Goal: Transaction & Acquisition: Purchase product/service

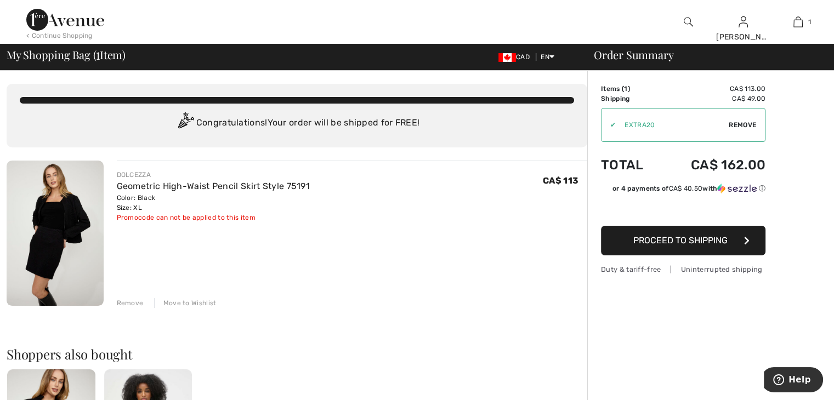
click at [685, 244] on span "Proceed to Shipping" at bounding box center [681, 240] width 94 height 10
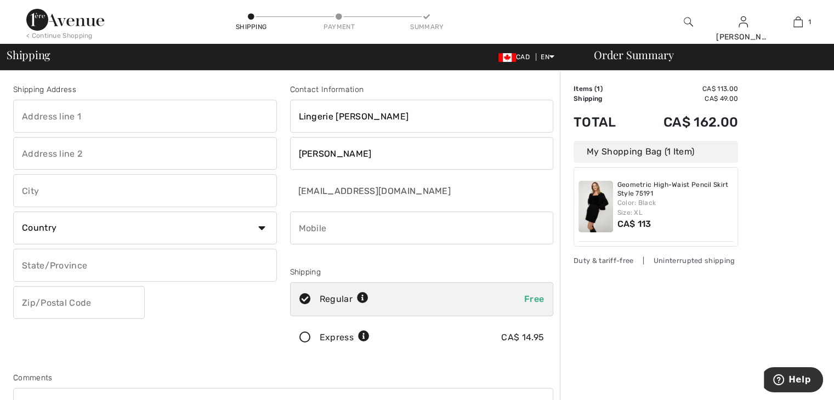
click at [138, 122] on input "text" at bounding box center [145, 116] width 264 height 33
type input "[STREET_ADDRESS] Decarie"
type input "Suite 218"
type input "Montreal"
select select "CA"
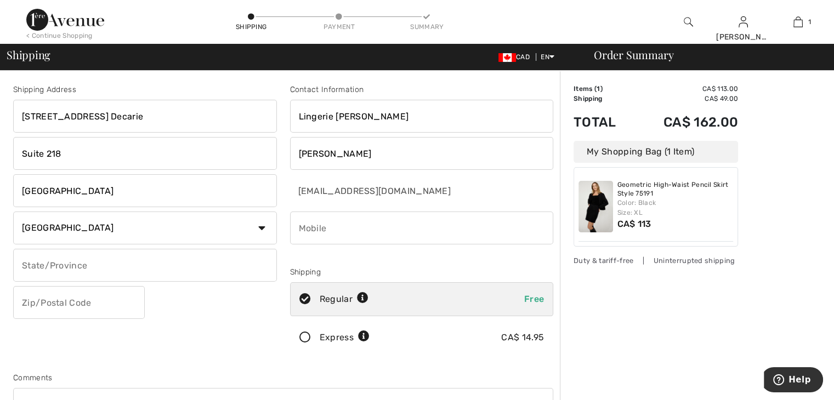
select select "QC"
type input "H3X2T8"
click at [391, 229] on input "phone" at bounding box center [422, 228] width 264 height 33
type input "5147189070"
click at [66, 301] on input "H3X2M4" at bounding box center [79, 302] width 132 height 33
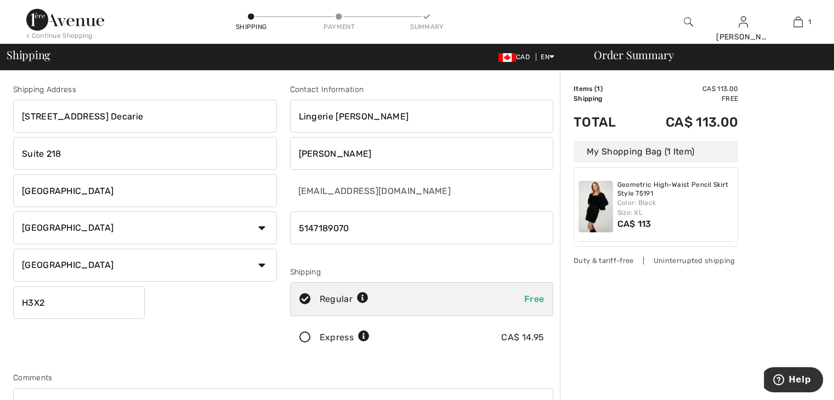
type input "H3X2T8"
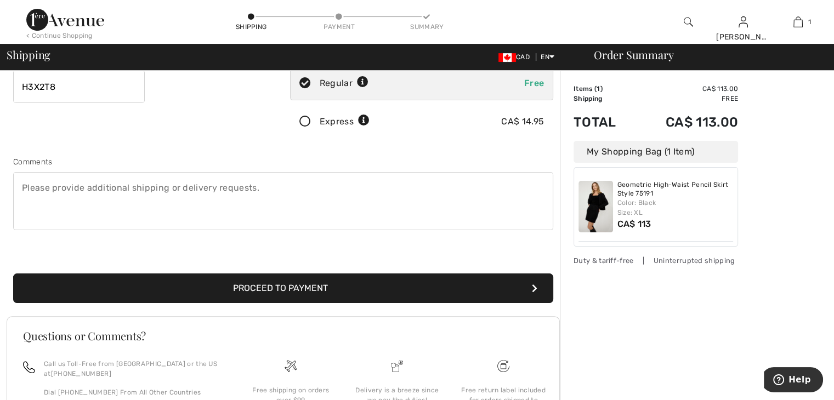
scroll to position [219, 0]
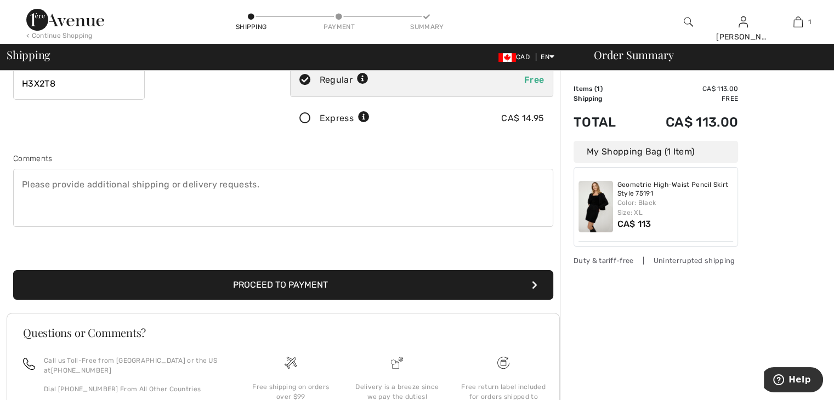
click at [274, 283] on button "Proceed to Payment" at bounding box center [283, 285] width 540 height 30
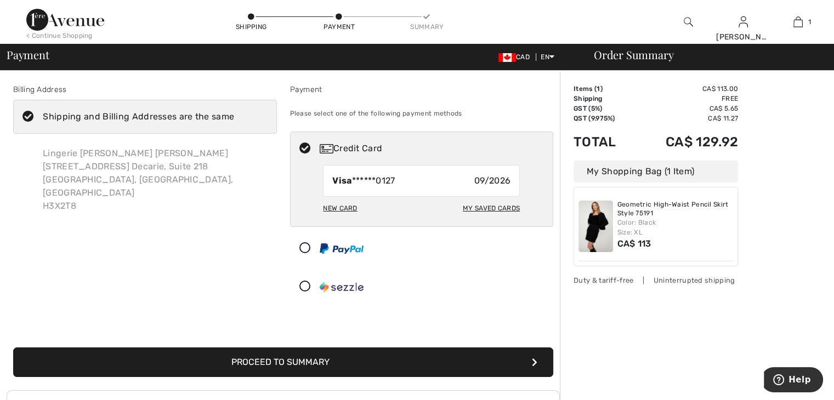
click at [29, 119] on icon at bounding box center [28, 117] width 29 height 12
click at [234, 119] on input "Shipping and Billing Addresses are the same" at bounding box center [237, 116] width 7 height 33
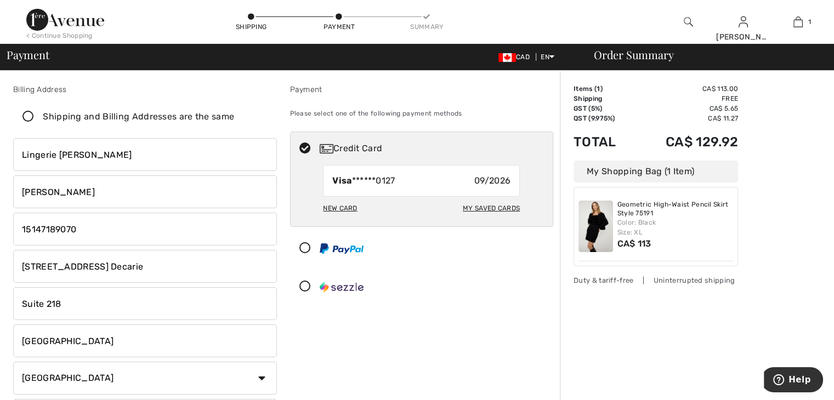
checkbox input "false"
drag, startPoint x: 124, startPoint y: 274, endPoint x: 0, endPoint y: 246, distance: 127.1
click at [0, 246] on div "Billing Address Shipping and Billing Addresses are the same Lingerie Jelena Sty…" at bounding box center [417, 405] width 834 height 668
type input "5910 Coolbrook Avenue, Montreal, QC, Canada"
drag, startPoint x: 77, startPoint y: 306, endPoint x: 4, endPoint y: 297, distance: 72.9
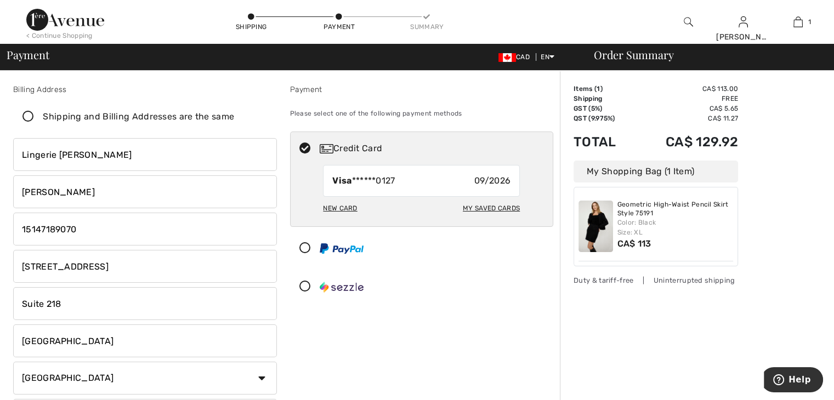
click at [4, 297] on div "Billing Address Shipping and Billing Addresses are the same Lingerie Jelena Sty…" at bounding box center [417, 405] width 834 height 668
click at [120, 347] on input "[GEOGRAPHIC_DATA]" at bounding box center [145, 341] width 264 height 33
click at [292, 341] on div "Payment Please select one of the following payment methods Credit Card Visa ***…" at bounding box center [422, 279] width 277 height 390
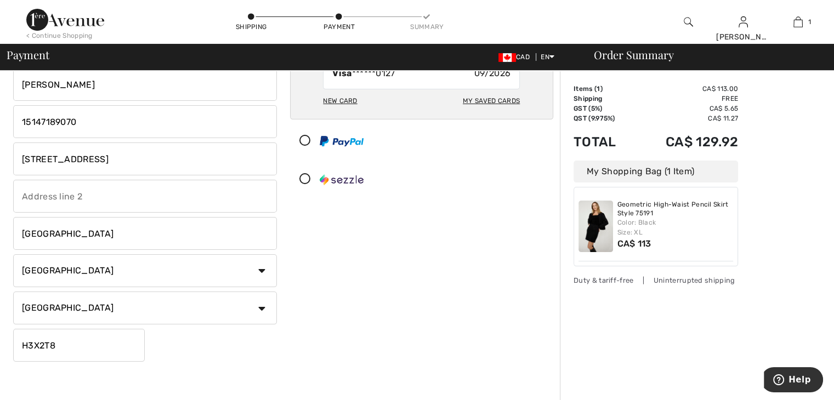
scroll to position [110, 0]
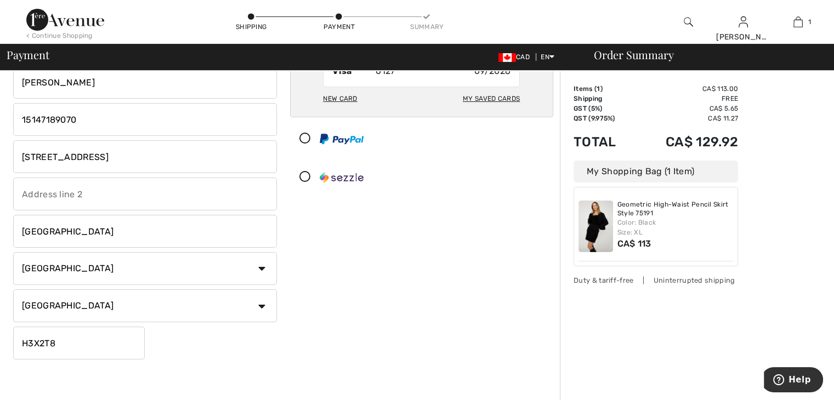
click at [70, 345] on input "H3X2T8" at bounding box center [79, 343] width 132 height 33
type input "H3X2M4"
drag, startPoint x: 424, startPoint y: 330, endPoint x: 442, endPoint y: 319, distance: 21.5
click at [426, 329] on div "Payment Please select one of the following payment methods Credit Card Visa ***…" at bounding box center [422, 169] width 277 height 390
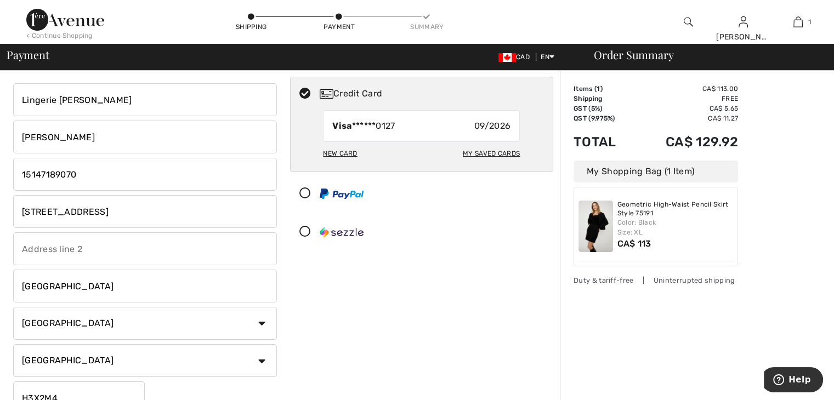
scroll to position [0, 0]
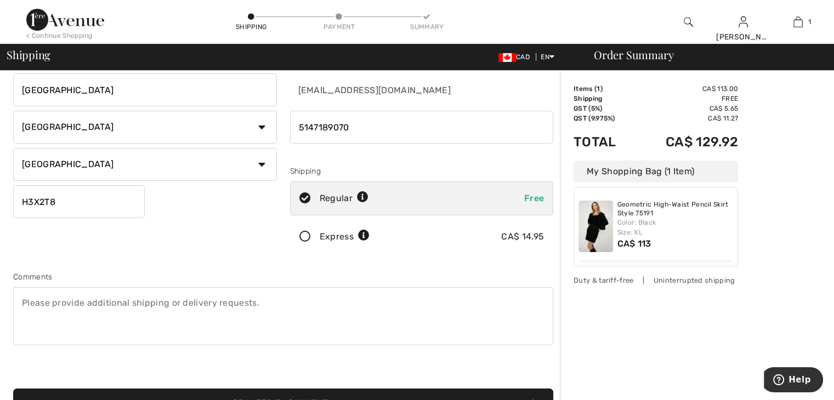
scroll to position [165, 0]
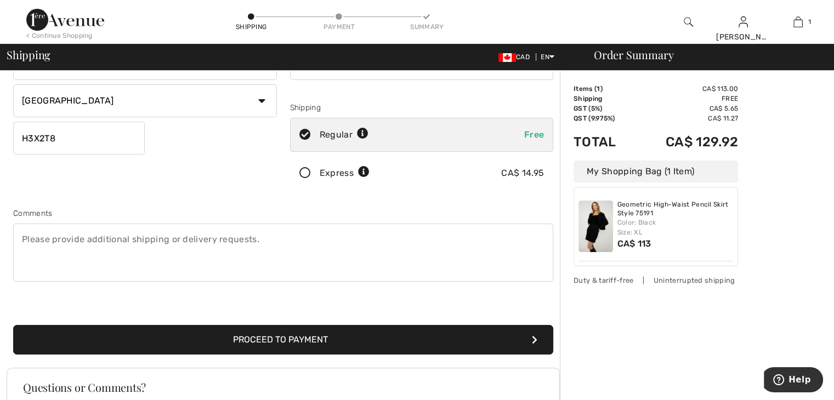
click at [307, 340] on button "Proceed to Payment" at bounding box center [283, 340] width 540 height 30
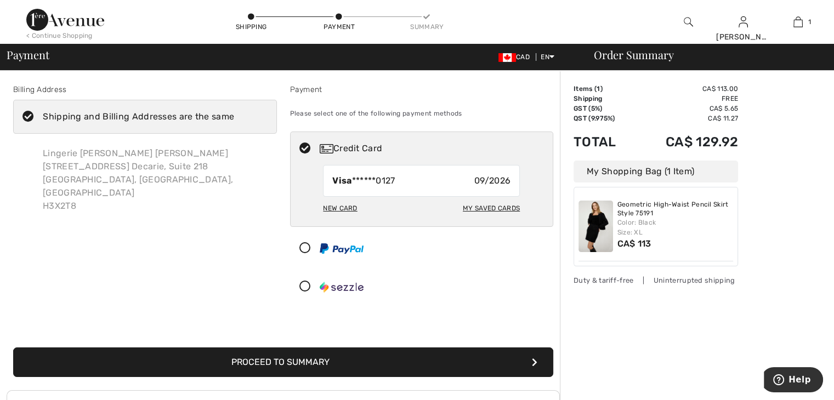
click at [27, 117] on icon at bounding box center [28, 117] width 29 height 12
click at [234, 117] on input "Shipping and Billing Addresses are the same" at bounding box center [237, 116] width 7 height 33
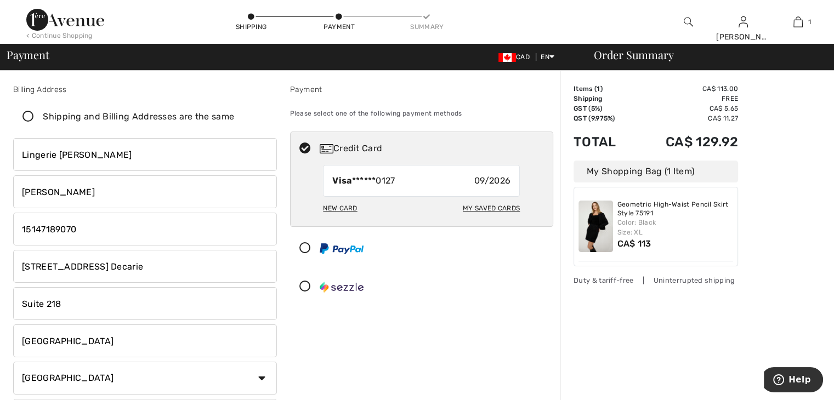
checkbox input "false"
click at [155, 268] on input "[STREET_ADDRESS] Decarie" at bounding box center [145, 266] width 264 height 33
type input "6"
type input "[STREET_ADDRESS]"
click at [102, 303] on input "Suite 218" at bounding box center [145, 303] width 264 height 33
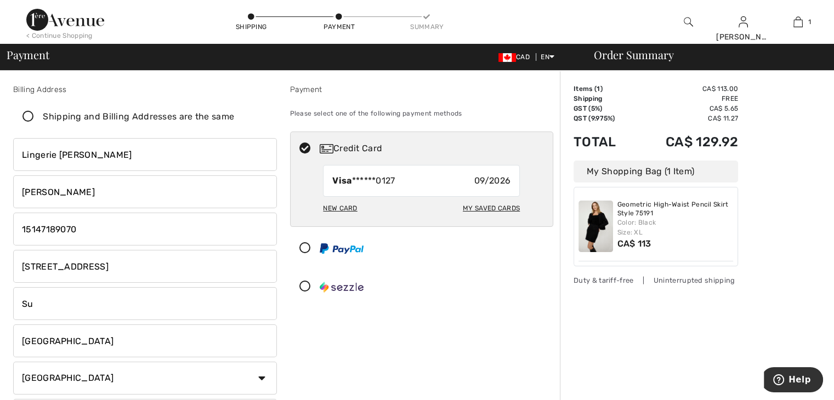
type input "S"
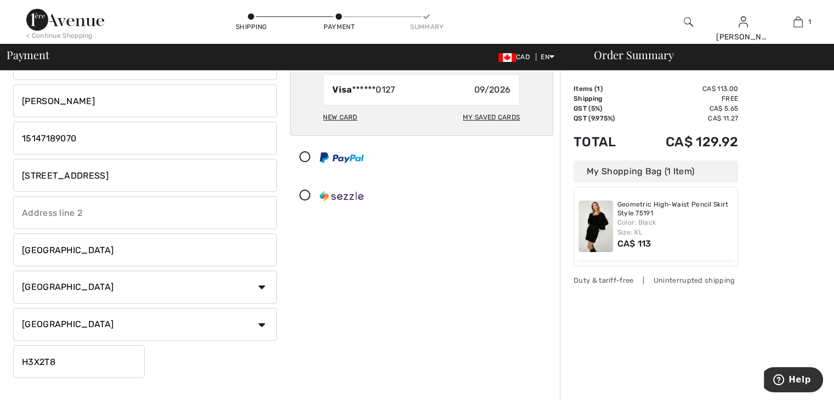
scroll to position [110, 0]
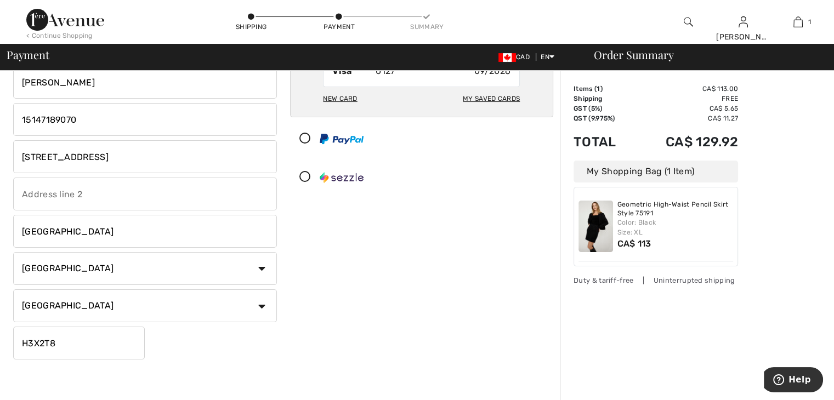
click at [57, 347] on input "H3X2T8" at bounding box center [79, 343] width 132 height 33
type input "H3X2M4"
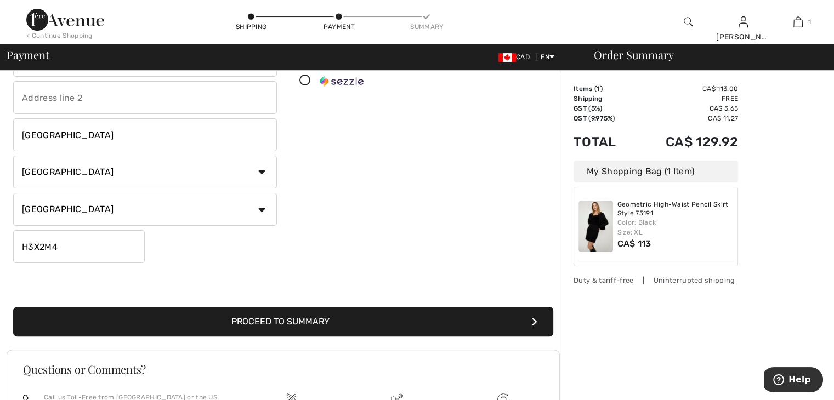
scroll to position [274, 0]
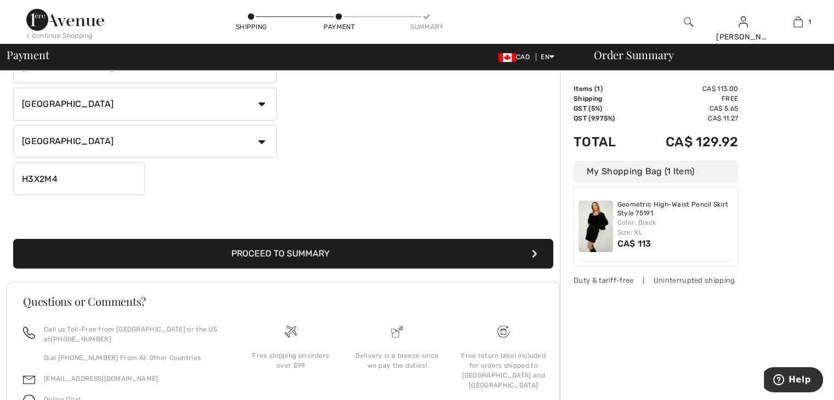
click at [295, 253] on button "Proceed to Summary" at bounding box center [283, 254] width 540 height 30
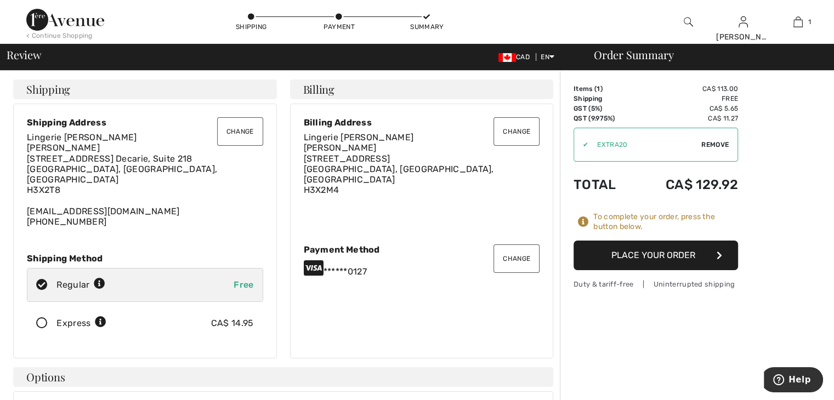
click at [653, 253] on button "Place Your Order" at bounding box center [656, 256] width 165 height 30
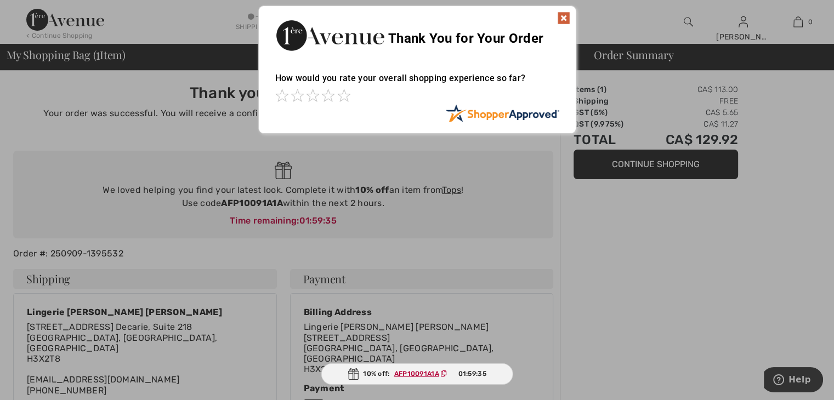
click at [560, 15] on img at bounding box center [563, 18] width 13 height 13
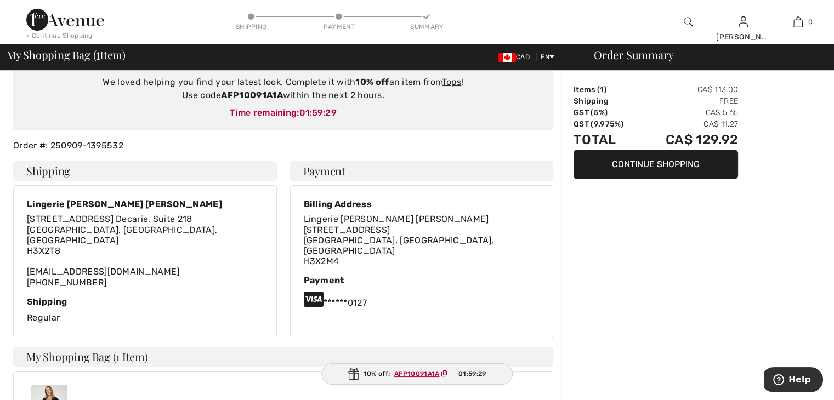
scroll to position [110, 0]
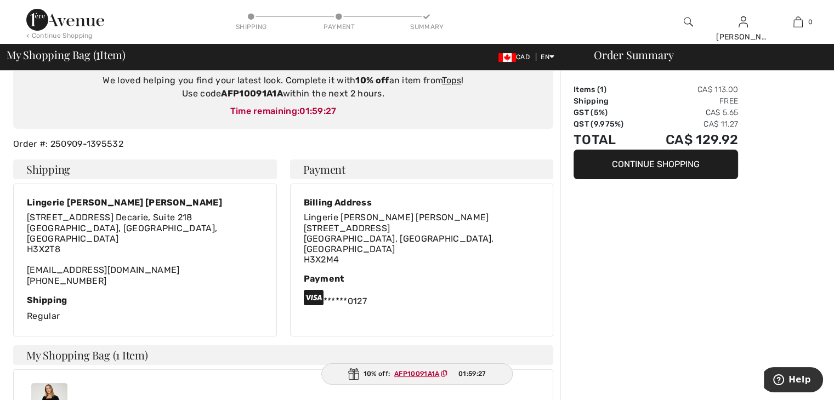
click at [417, 371] on ins "AFP10091A1A" at bounding box center [416, 374] width 45 height 8
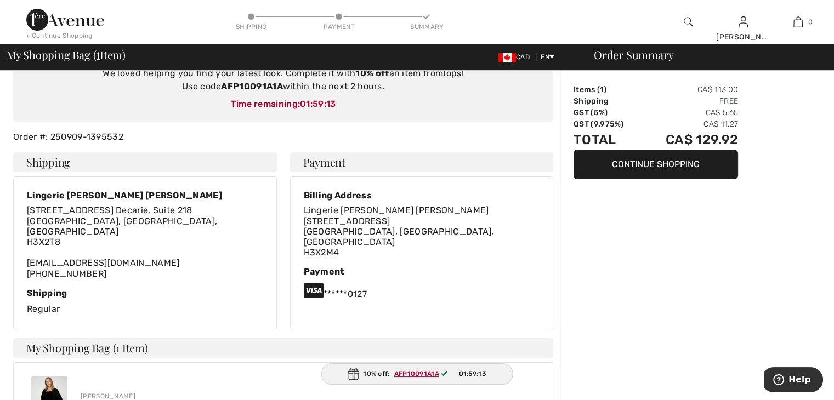
scroll to position [219, 0]
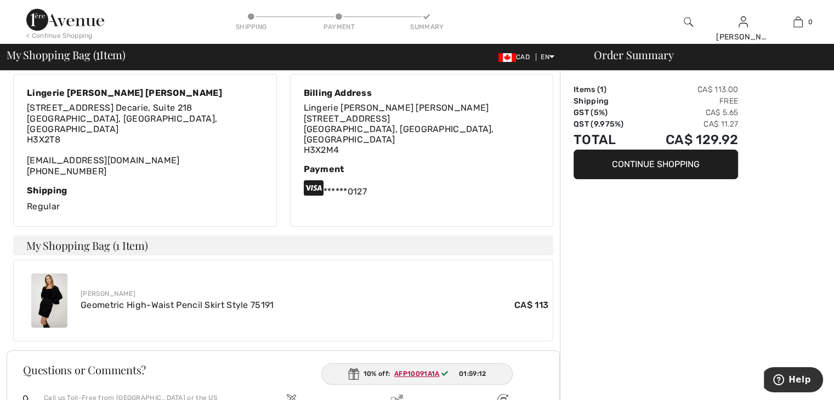
click at [426, 373] on ins "AFP10091A1A" at bounding box center [416, 374] width 45 height 8
